Goal: Information Seeking & Learning: Learn about a topic

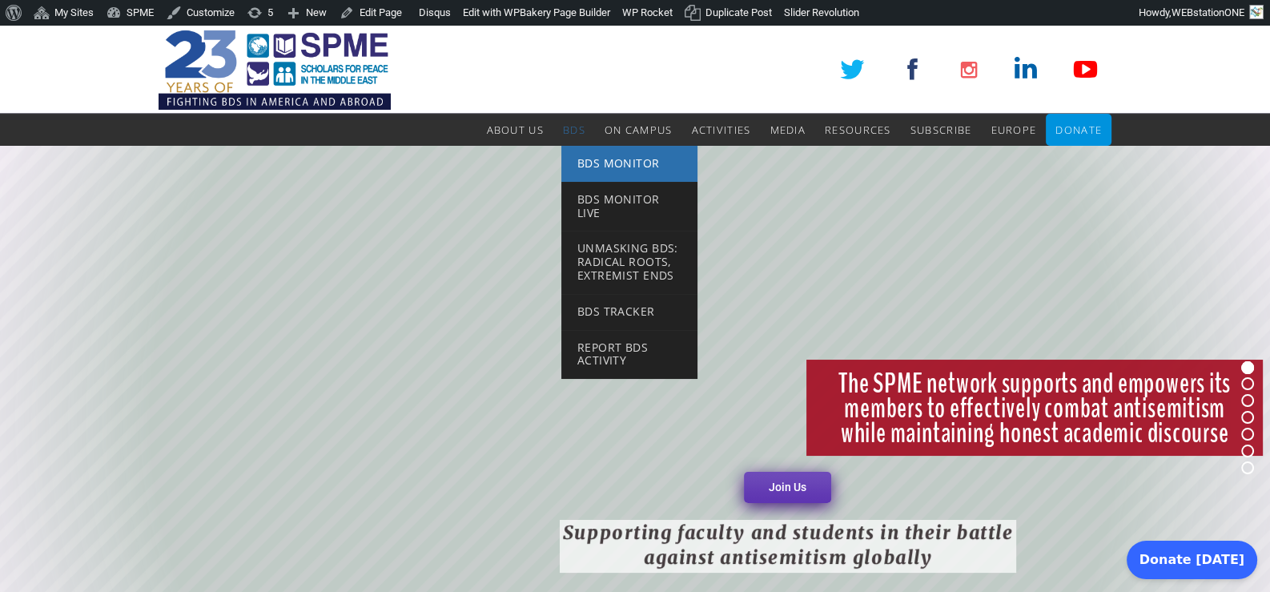
click at [584, 159] on span "BDS Monitor" at bounding box center [618, 162] width 82 height 15
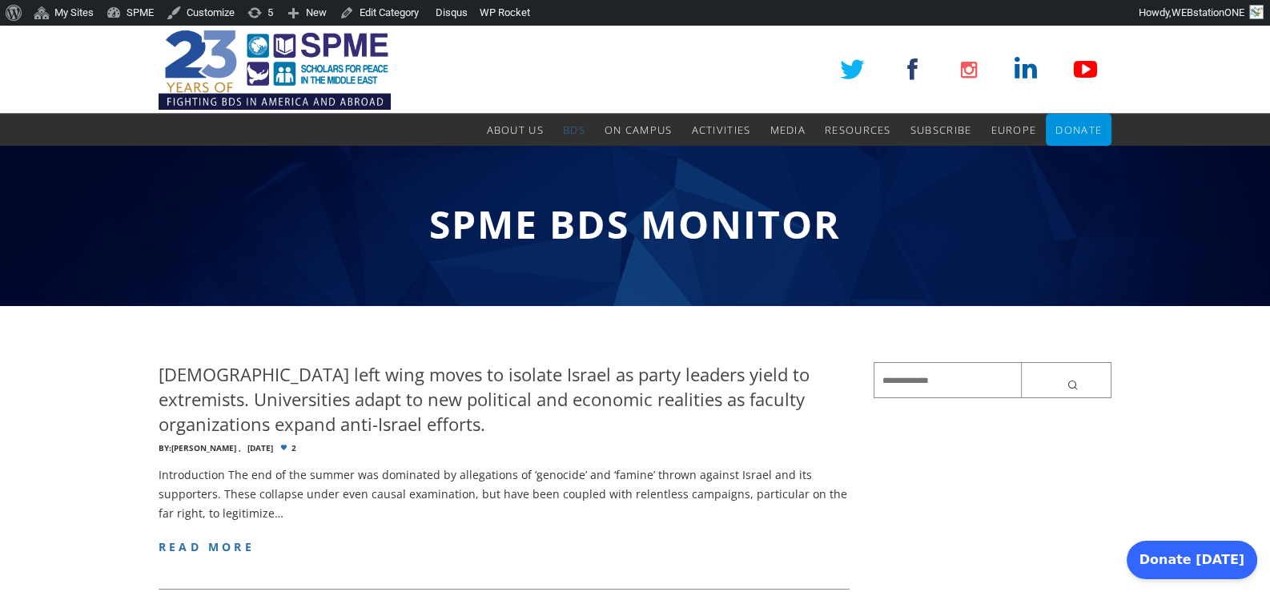
scroll to position [133, 0]
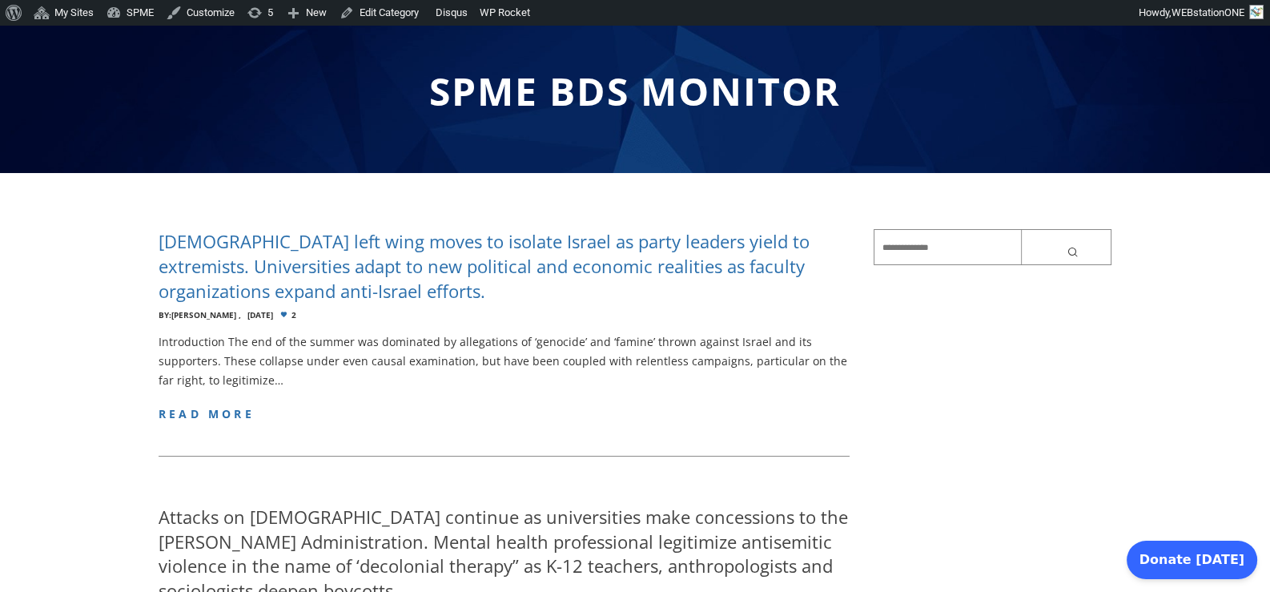
click at [480, 240] on h4 "[DEMOGRAPHIC_DATA] left wing moves to isolate Israel as party leaders yield to …" at bounding box center [504, 266] width 691 height 74
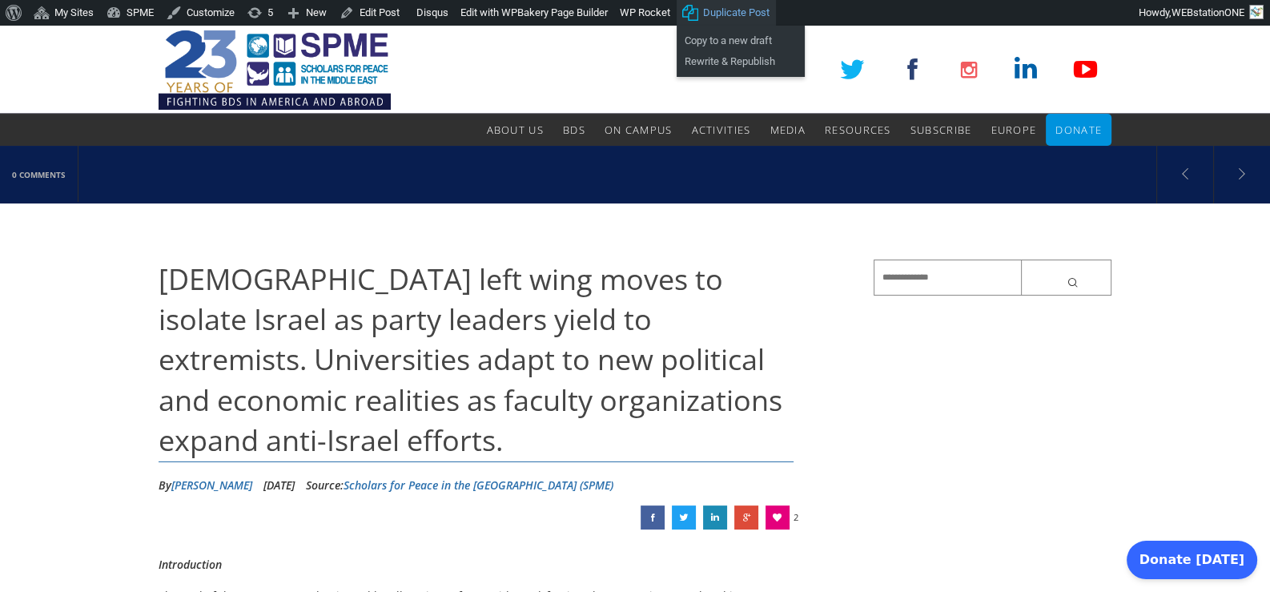
click at [733, 11] on span "Duplicate Post" at bounding box center [736, 13] width 66 height 26
